Goal: Navigation & Orientation: Find specific page/section

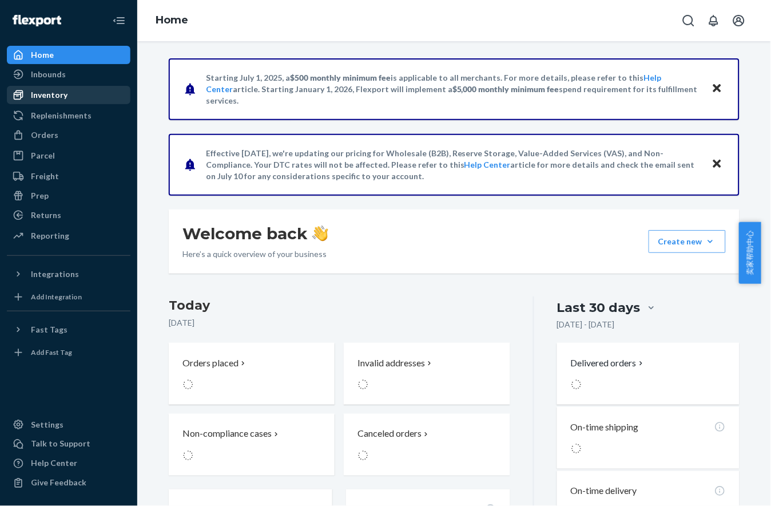
click at [101, 97] on div "Inventory" at bounding box center [68, 95] width 121 height 16
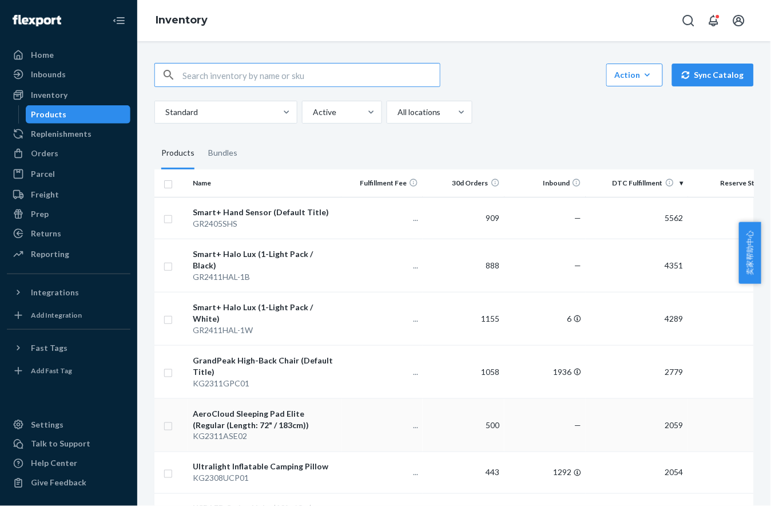
click at [328, 408] on div "AeroCloud Sleeping Pad Elite (Regular (Length: 72" / 183cm))" at bounding box center [265, 419] width 144 height 23
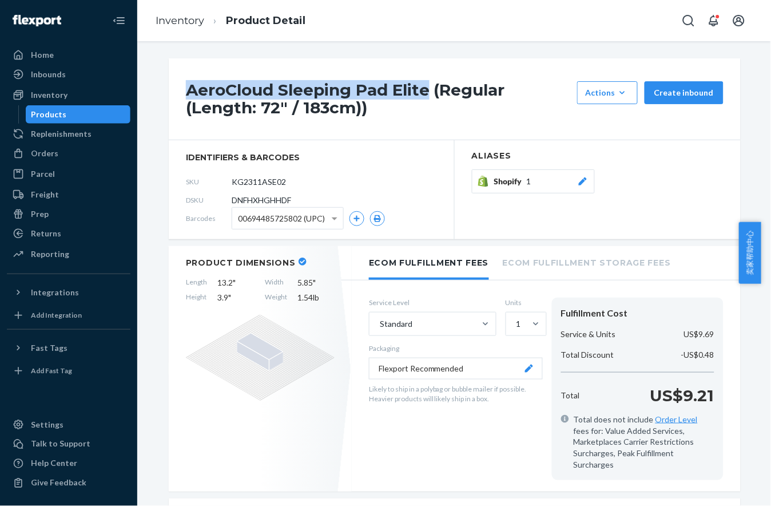
drag, startPoint x: 180, startPoint y: 88, endPoint x: 429, endPoint y: 87, distance: 248.8
click at [429, 87] on div "AeroCloud Sleeping Pad Elite (Regular (Length: 72" / 183cm)) Actions Hide Reque…" at bounding box center [455, 99] width 572 height 82
copy h1 "AeroCloud Sleeping Pad Elite"
click at [51, 100] on div "Inventory" at bounding box center [49, 94] width 37 height 11
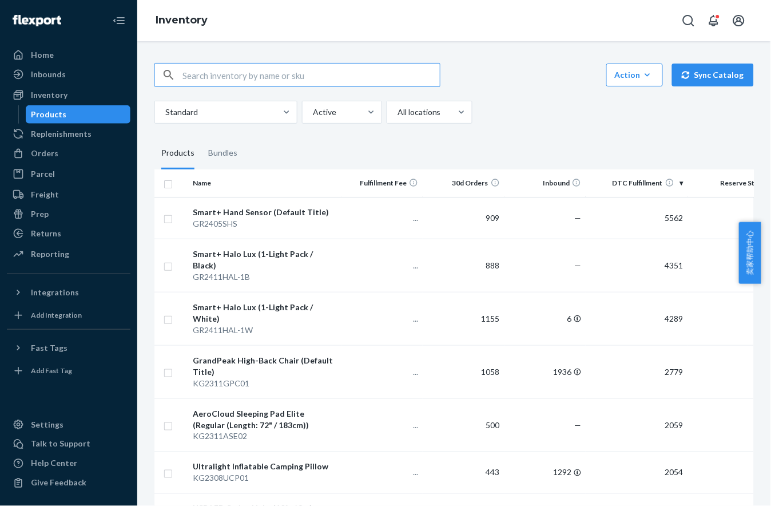
click at [279, 79] on input "text" at bounding box center [310, 74] width 257 height 23
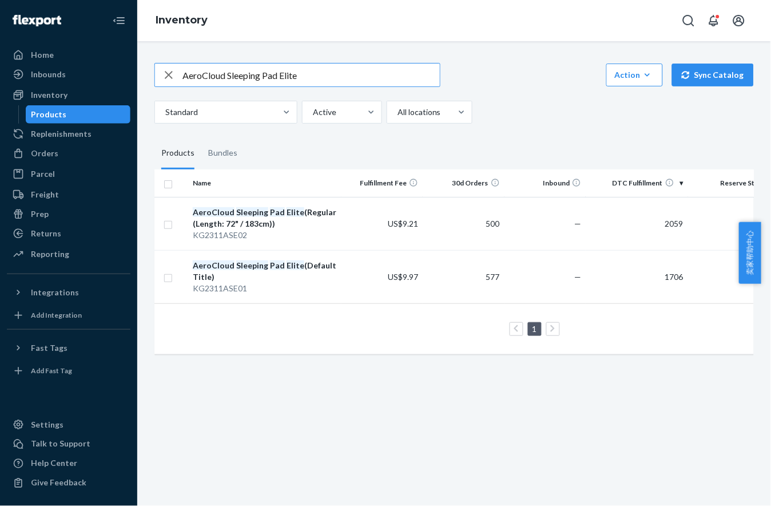
drag, startPoint x: 340, startPoint y: 81, endPoint x: 145, endPoint y: 75, distance: 195.2
click at [146, 75] on div "AeroCloud Sleeping Pad Elite Action Create product Create bundle Bulk create pr…" at bounding box center [454, 207] width 617 height 316
type input "ul"
